Goal: Use online tool/utility: Utilize a website feature to perform a specific function

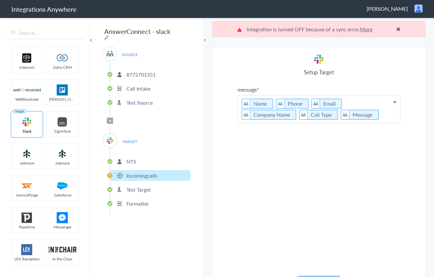
click at [133, 71] on p "8772701351" at bounding box center [140, 74] width 29 height 7
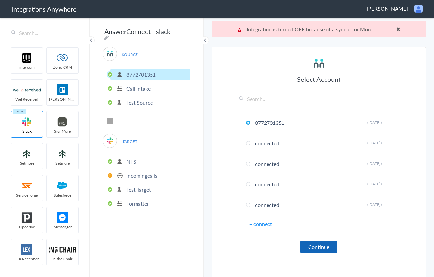
click at [326, 246] on button "Continue" at bounding box center [318, 246] width 37 height 13
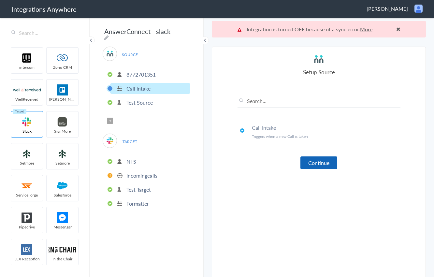
click at [322, 162] on button "Continue" at bounding box center [318, 162] width 37 height 13
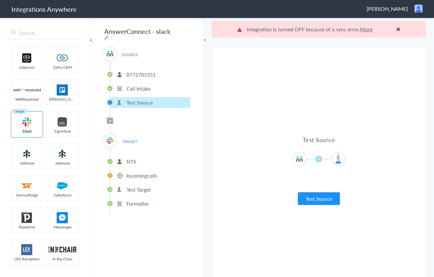
click at [320, 198] on button "Test Source" at bounding box center [319, 198] width 42 height 13
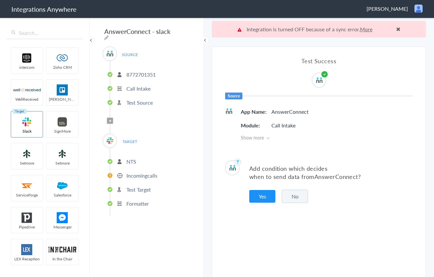
click at [293, 198] on button "No" at bounding box center [295, 195] width 26 height 13
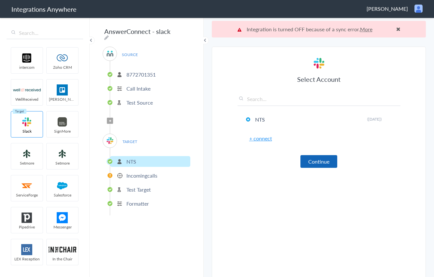
click at [320, 161] on button "Continue" at bounding box center [318, 161] width 37 height 13
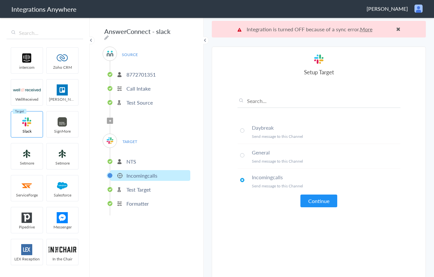
click at [314, 198] on button "Continue" at bounding box center [318, 200] width 37 height 13
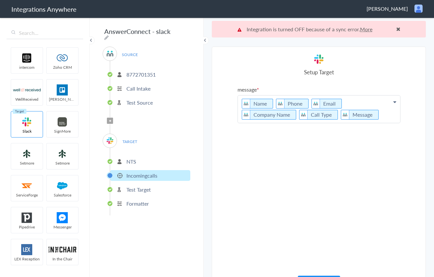
scroll to position [17, 0]
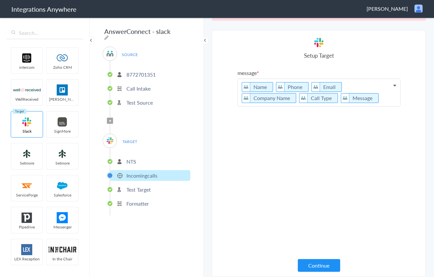
drag, startPoint x: 316, startPoint y: 265, endPoint x: 323, endPoint y: 217, distance: 48.0
click at [316, 264] on button "Continue" at bounding box center [319, 265] width 42 height 13
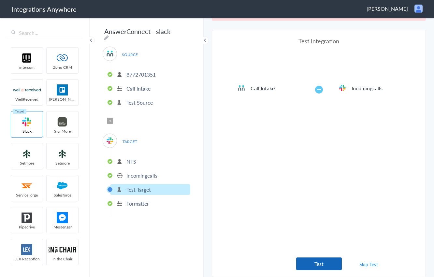
click at [322, 262] on button "Test" at bounding box center [319, 263] width 46 height 13
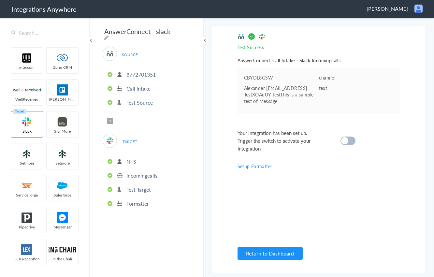
scroll to position [0, 0]
drag, startPoint x: 352, startPoint y: 152, endPoint x: 353, endPoint y: 176, distance: 24.1
click at [352, 145] on div at bounding box center [347, 140] width 15 height 8
click at [266, 256] on button "Return to Dashboard" at bounding box center [269, 253] width 65 height 13
